Goal: Information Seeking & Learning: Learn about a topic

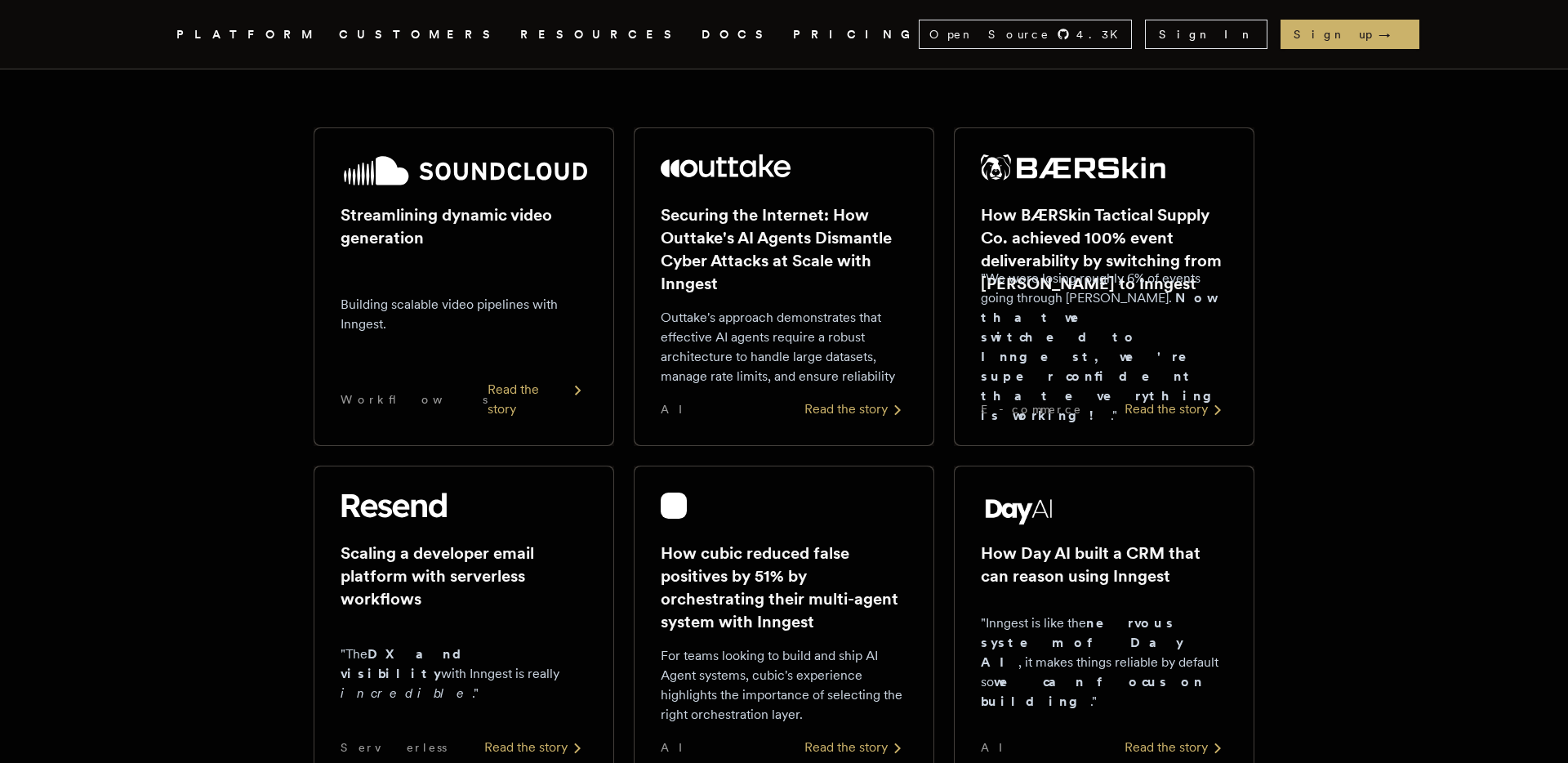
scroll to position [270, 0]
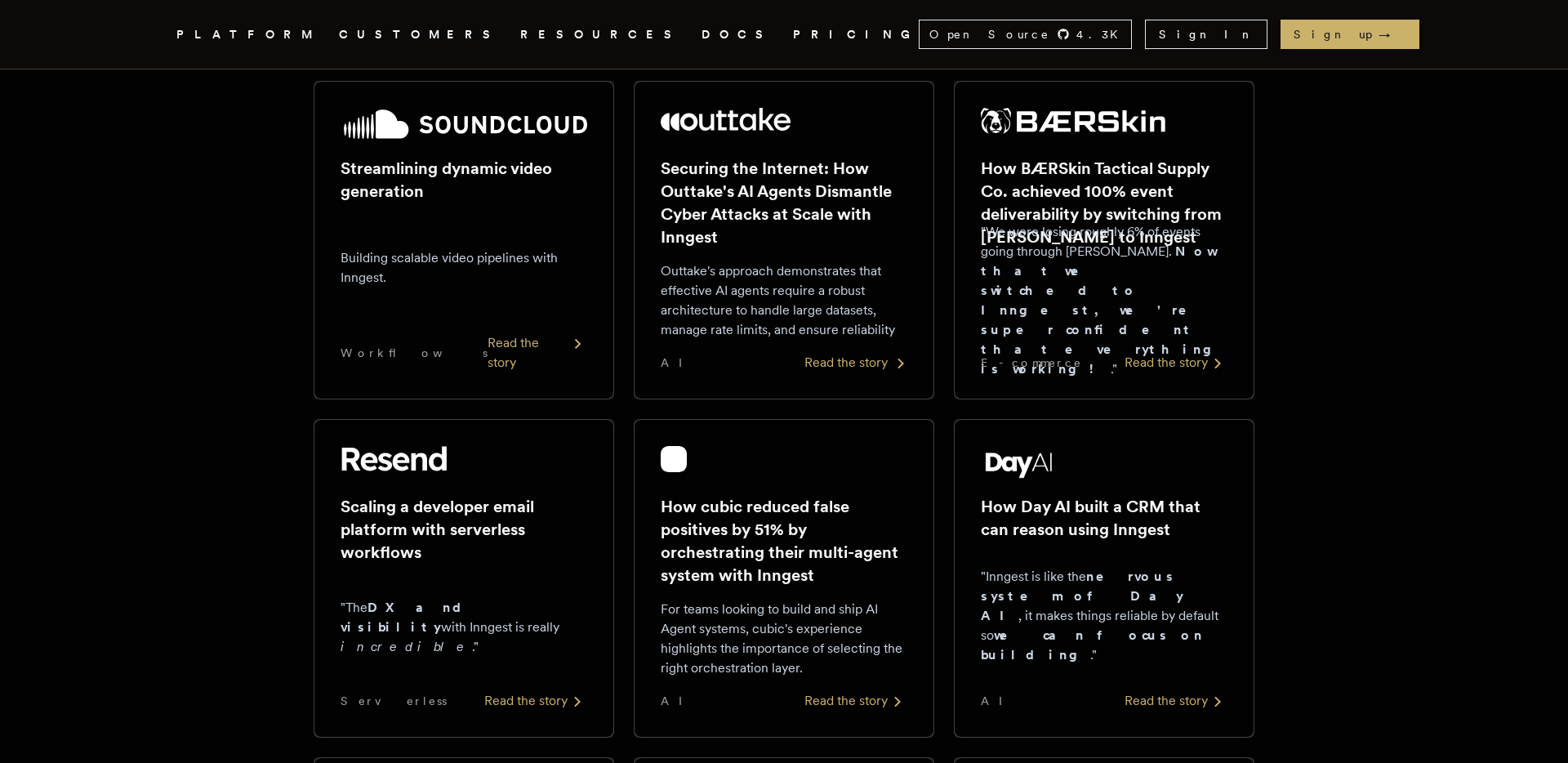
click at [825, 359] on div "Read the story" at bounding box center [855, 363] width 103 height 20
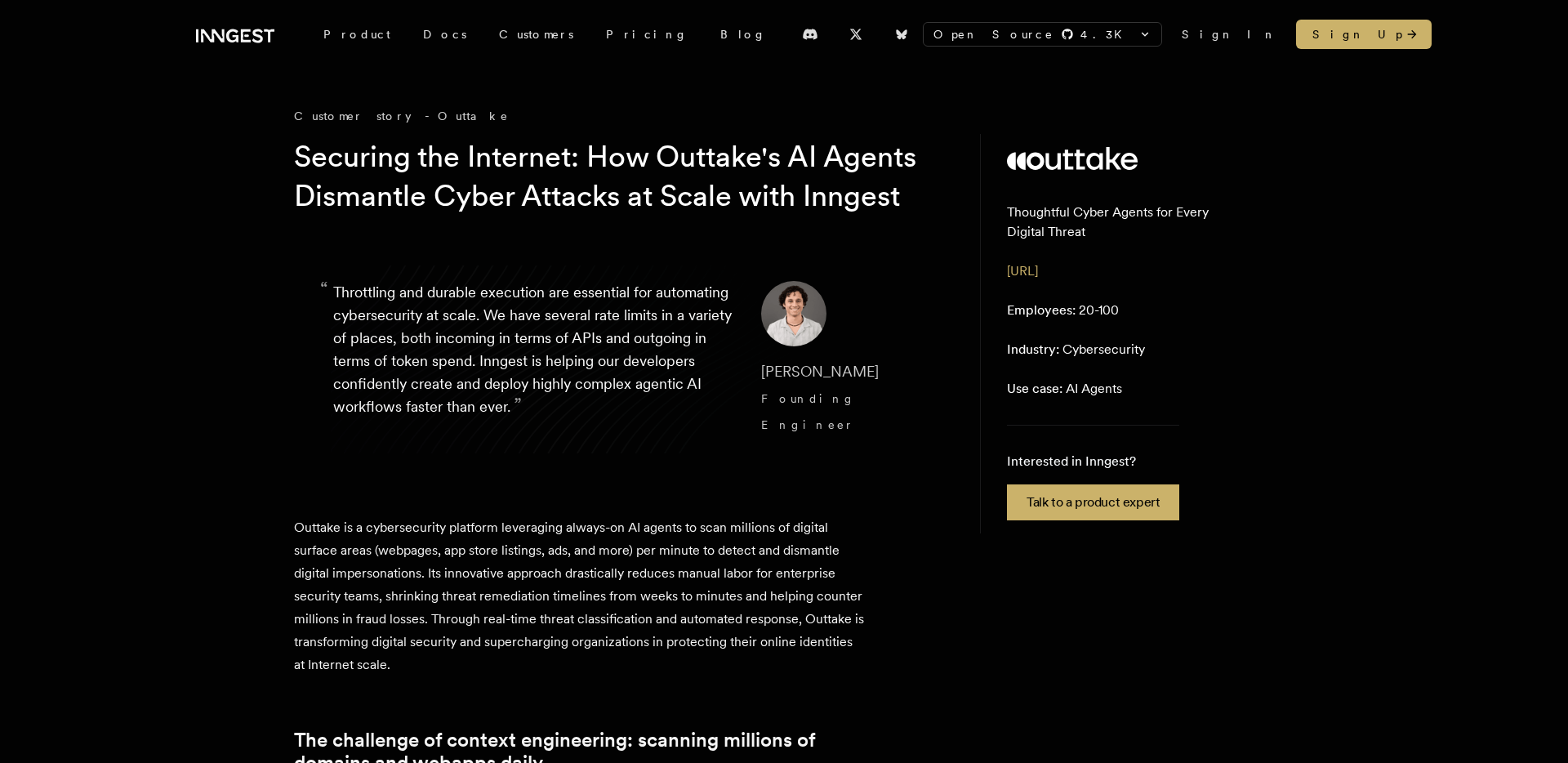
click at [466, 391] on p "“ Throttling and durable execution are essential for automating cybersecurity a…" at bounding box center [534, 359] width 402 height 157
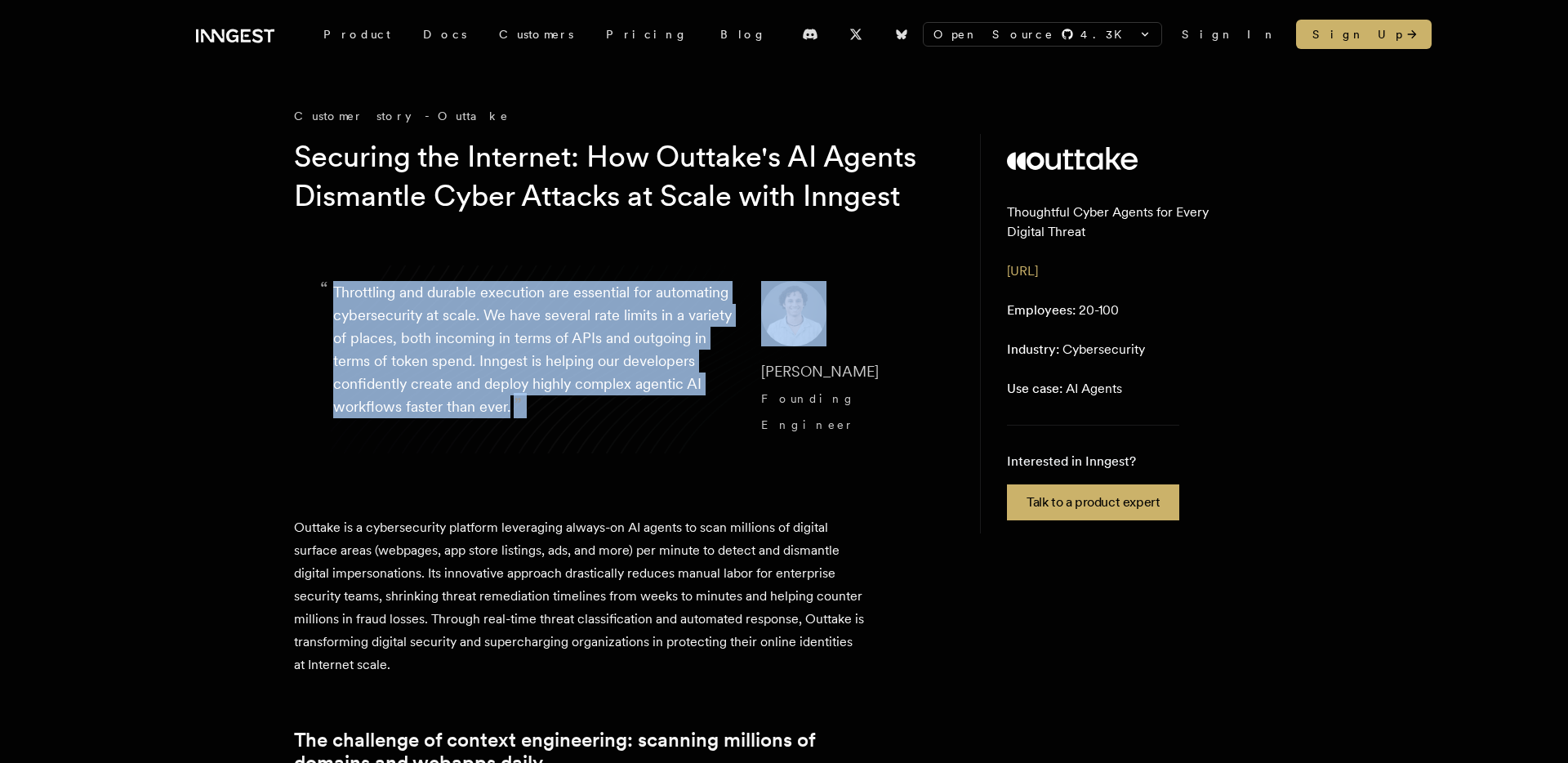
click at [466, 391] on p "“ Throttling and durable execution are essential for automating cybersecurity a…" at bounding box center [534, 359] width 402 height 157
click at [449, 391] on p "“ Throttling and durable execution are essential for automating cybersecurity a…" at bounding box center [534, 359] width 402 height 157
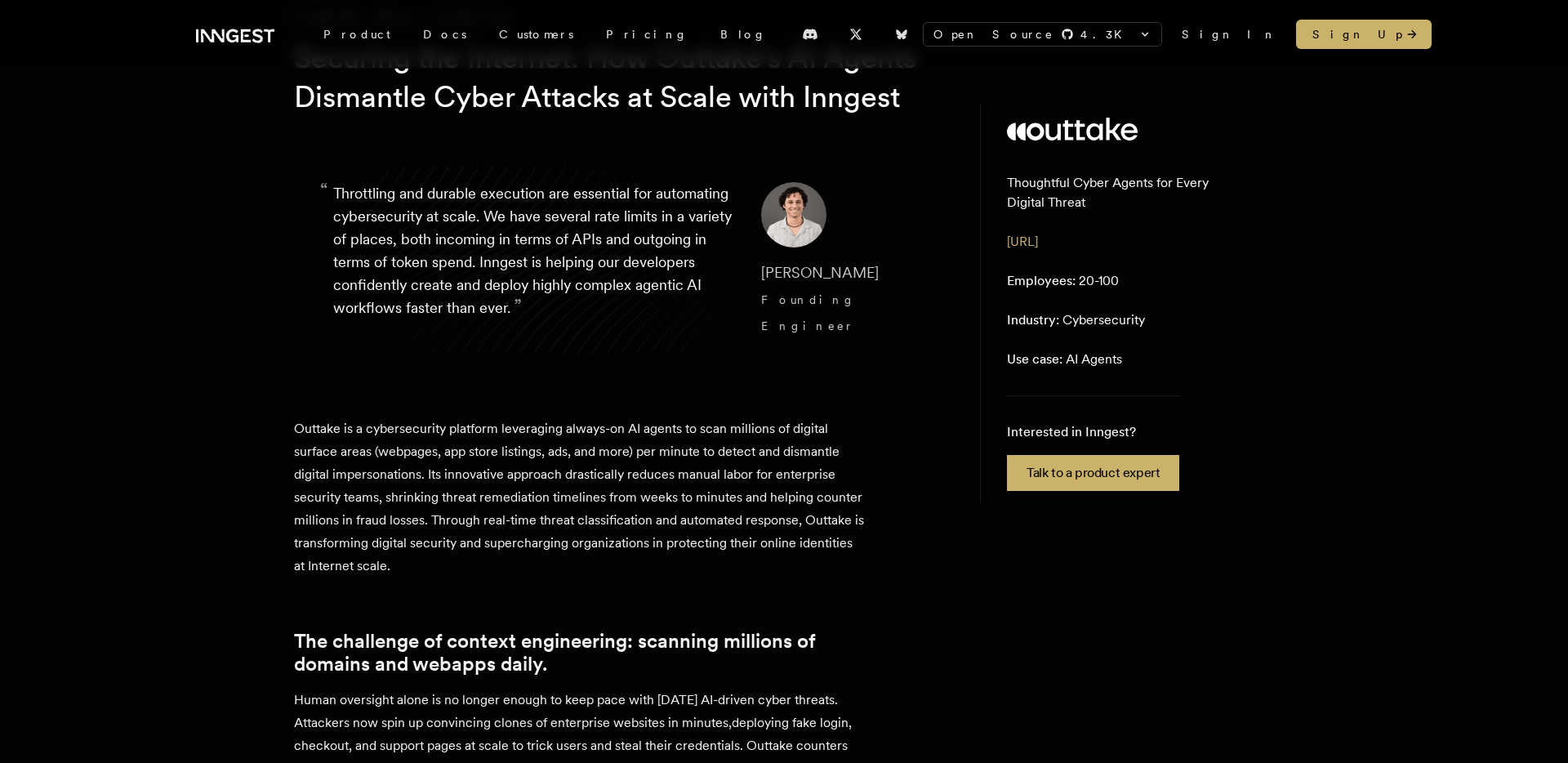
scroll to position [101, 0]
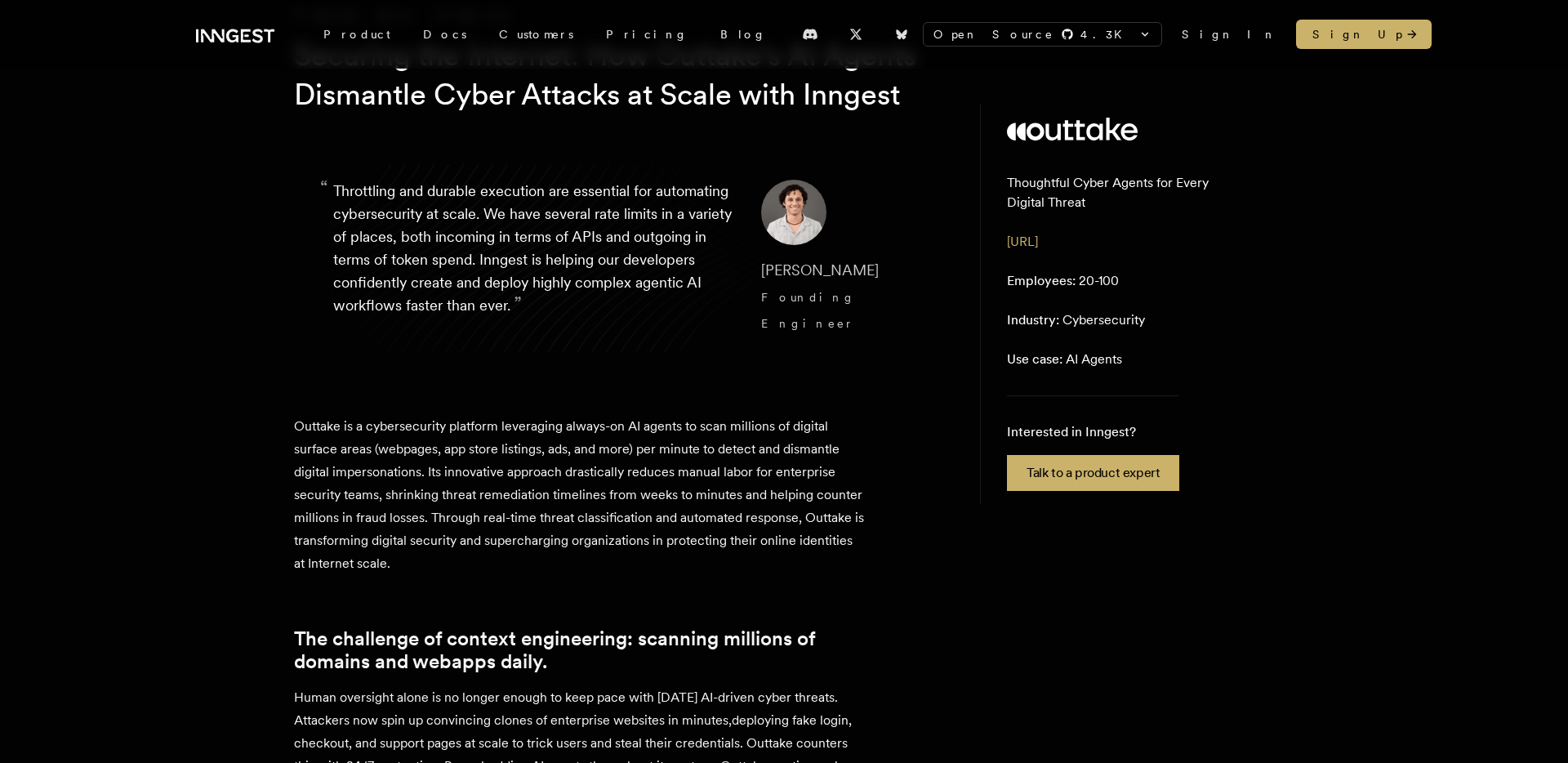
click at [449, 464] on p "Outtake is a cybersecurity platform leveraging always-on AI agents to scan mill…" at bounding box center [580, 495] width 572 height 160
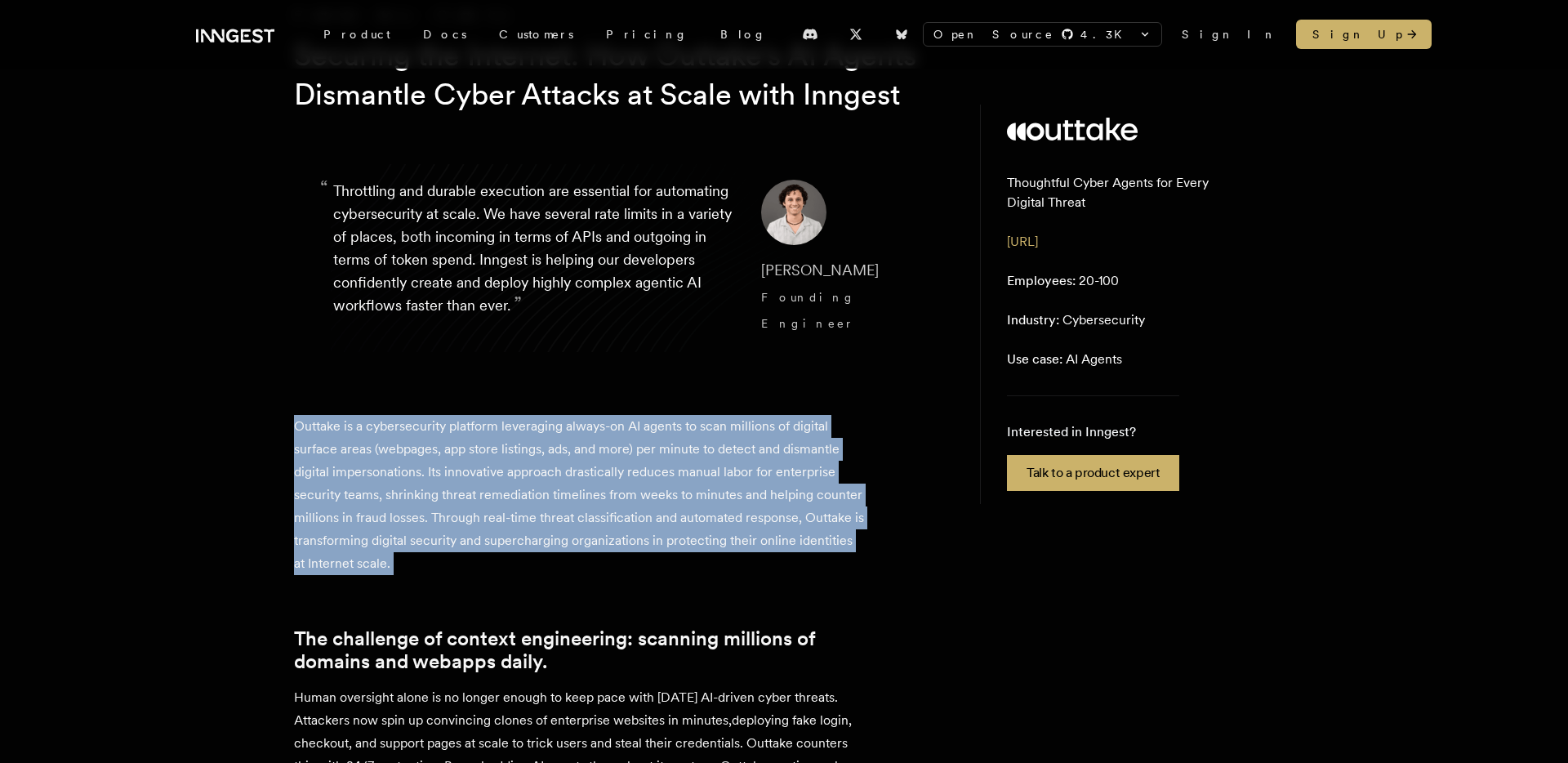
click at [443, 461] on p "Outtake is a cybersecurity platform leveraging always-on AI agents to scan mill…" at bounding box center [580, 495] width 572 height 160
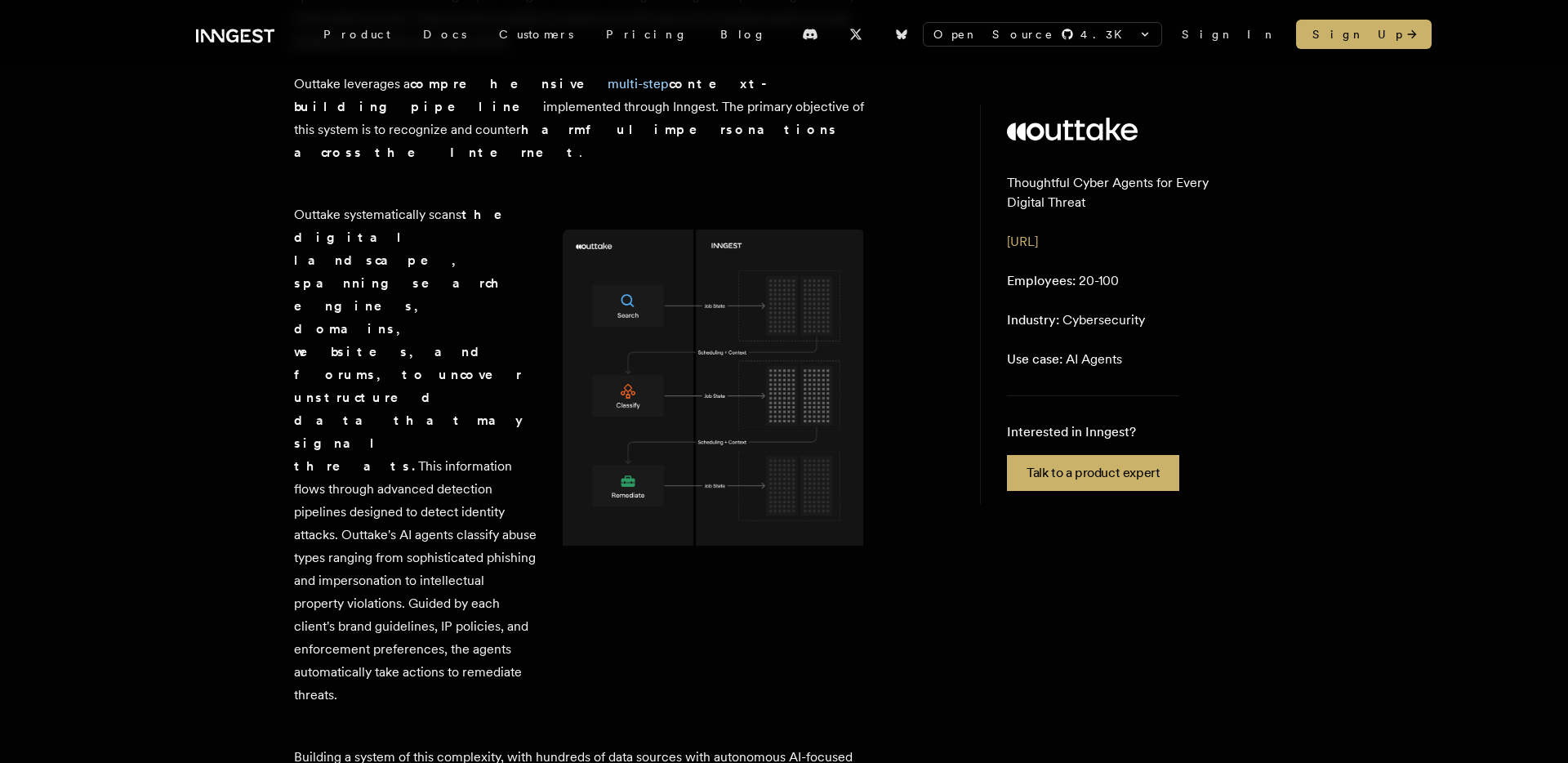
scroll to position [905, 0]
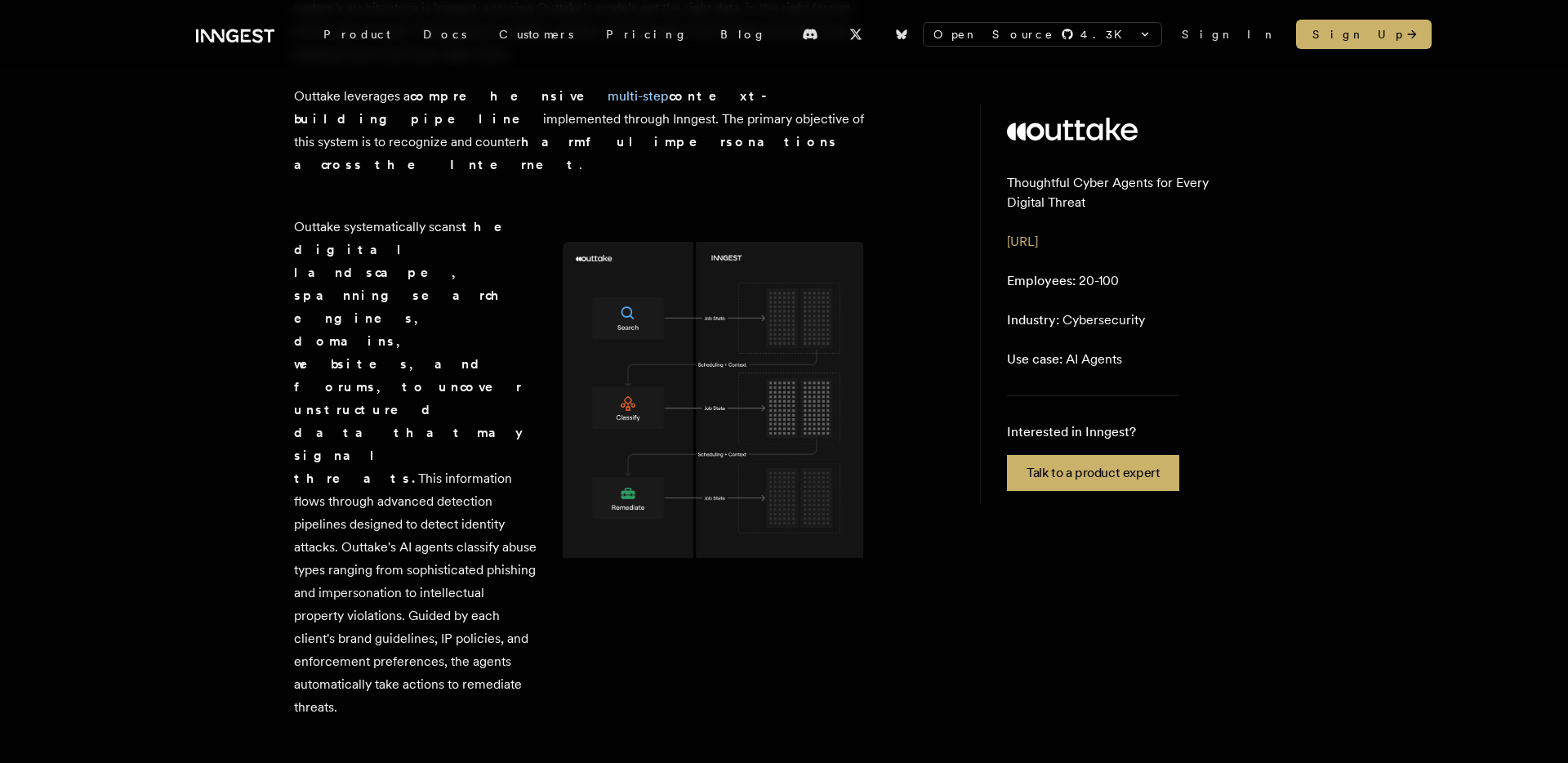
click at [443, 460] on p "Outtake systematically scans the digital landscape, spanning search engines, do…" at bounding box center [415, 467] width 243 height 503
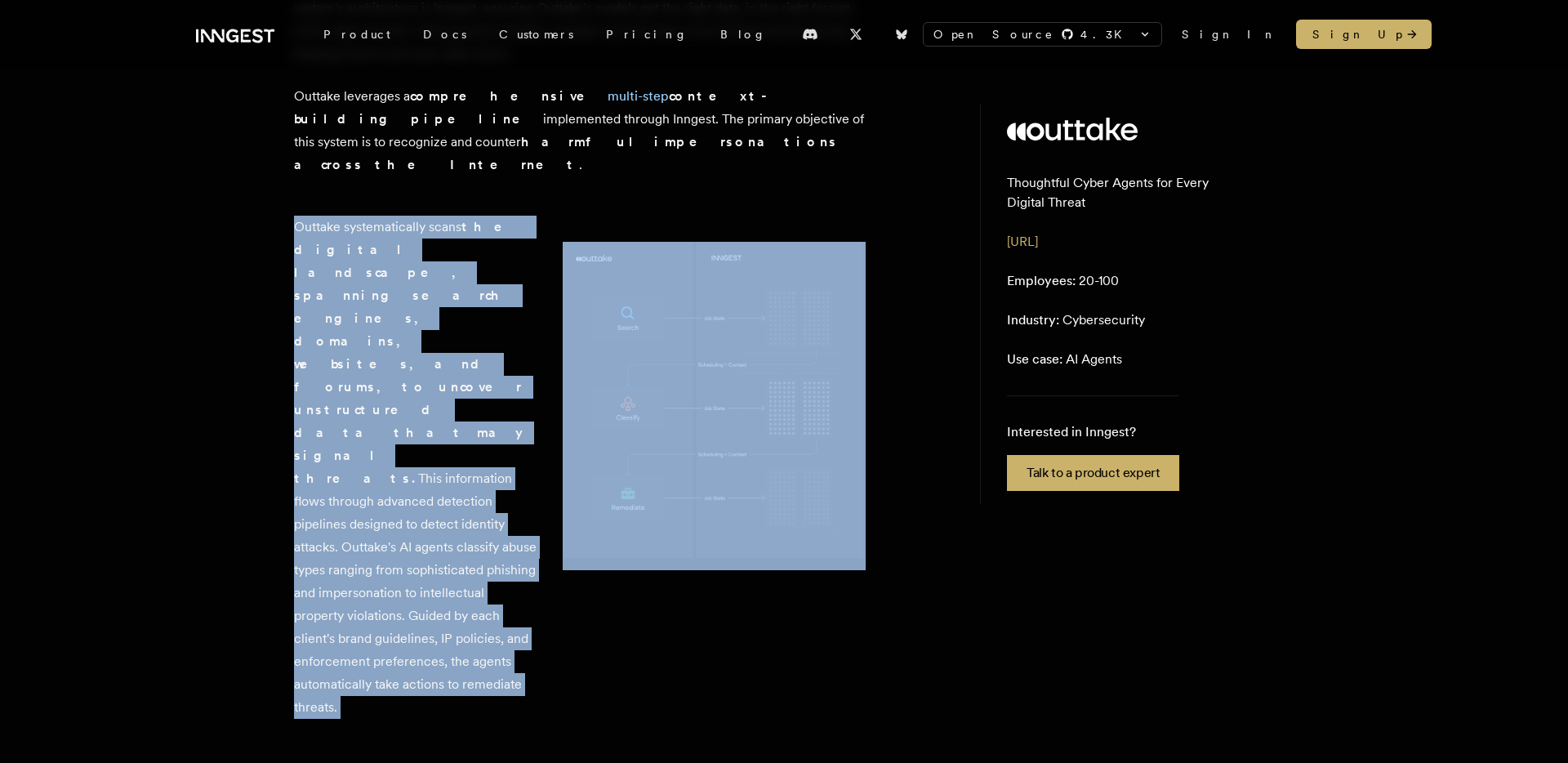
click at [443, 460] on p "Outtake systematically scans the digital landscape, spanning search engines, do…" at bounding box center [415, 467] width 243 height 503
click at [426, 458] on p "Outtake systematically scans the digital landscape, spanning search engines, do…" at bounding box center [415, 467] width 243 height 503
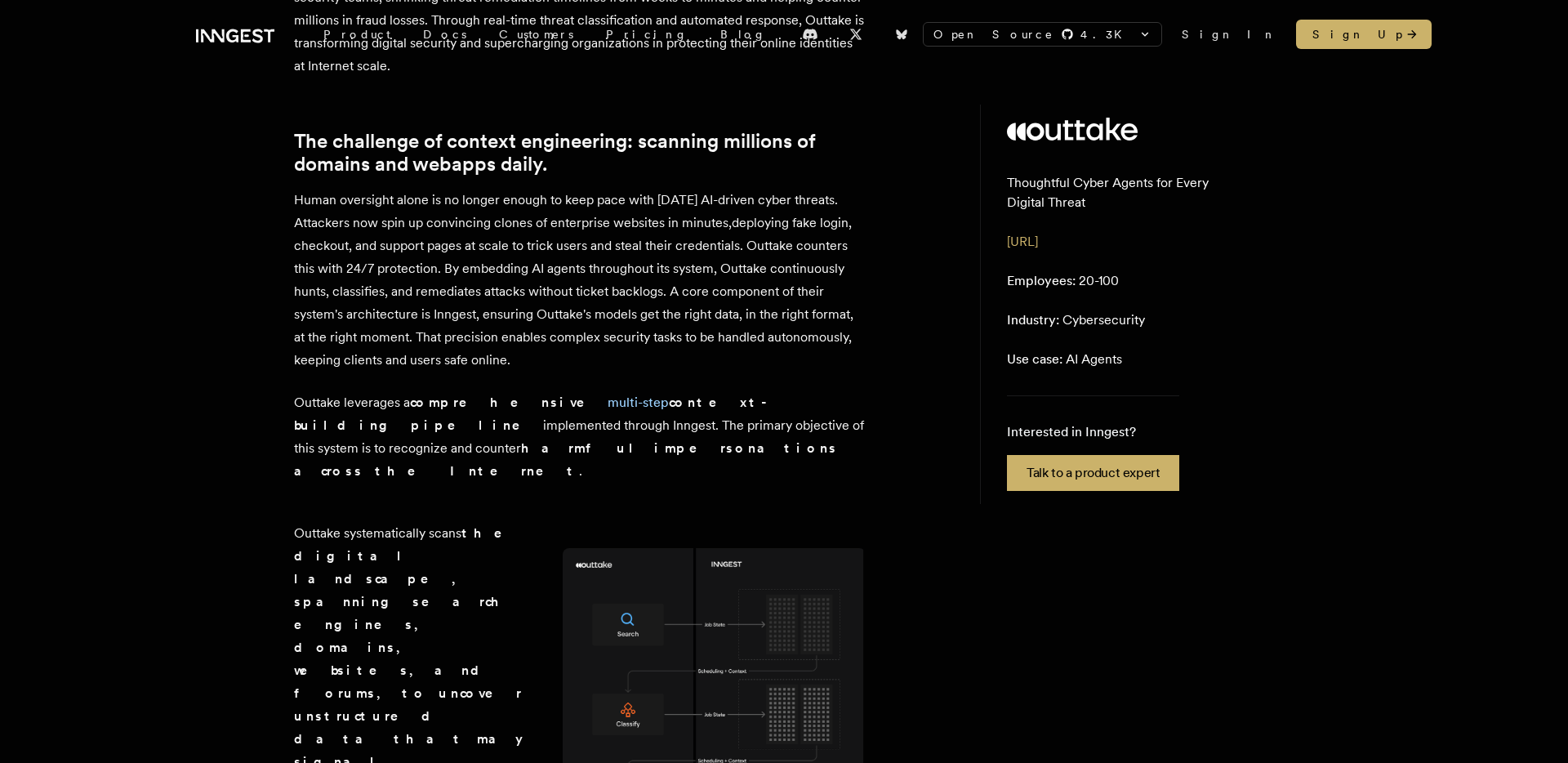
scroll to position [0, 0]
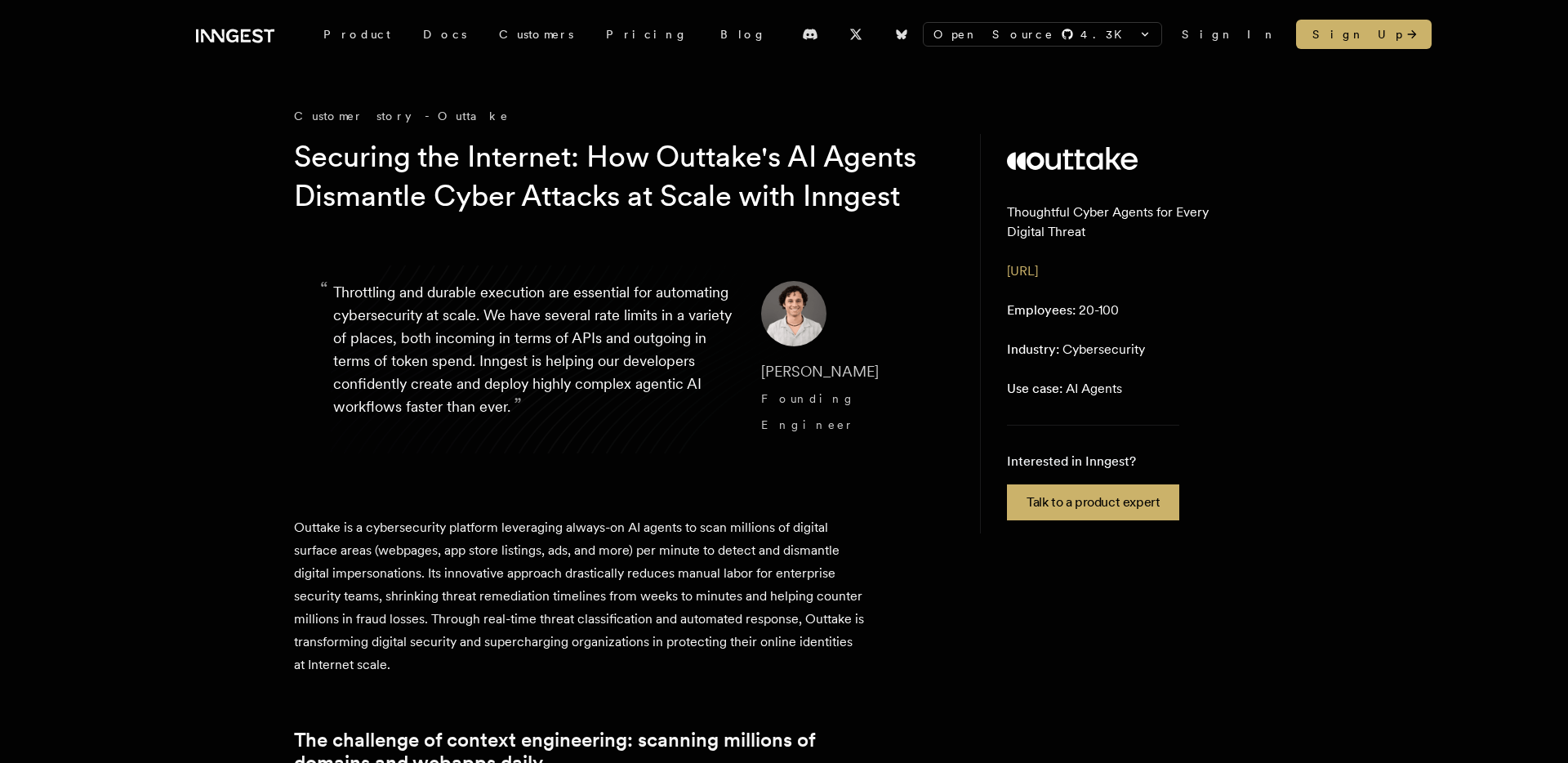
click at [445, 334] on p "“ Throttling and durable execution are essential for automating cybersecurity a…" at bounding box center [534, 359] width 402 height 157
click at [1038, 264] on link "[URL]" at bounding box center [1021, 271] width 31 height 16
